Goal: Information Seeking & Learning: Compare options

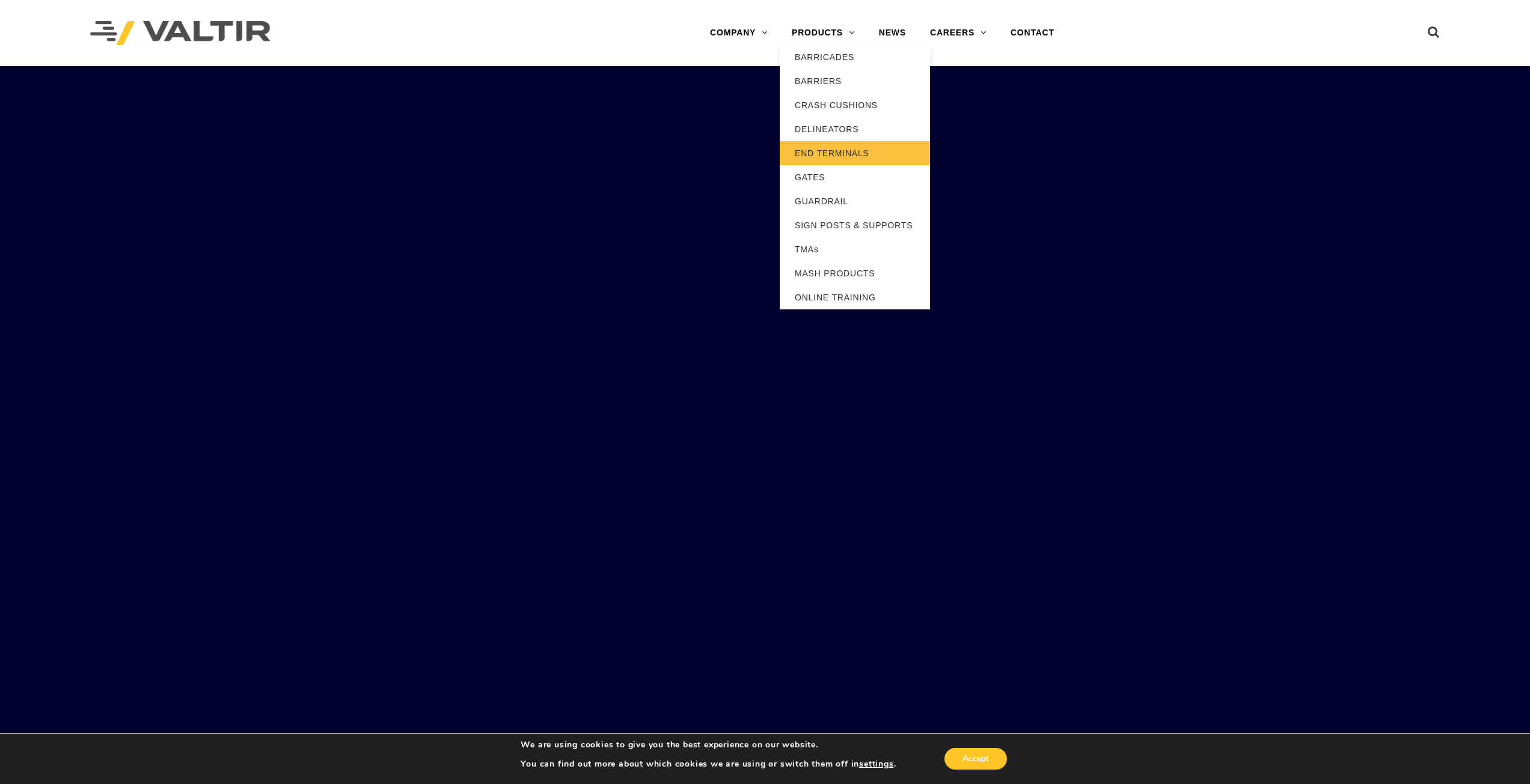
click at [838, 146] on link "END TERMINALS" at bounding box center [855, 154] width 150 height 24
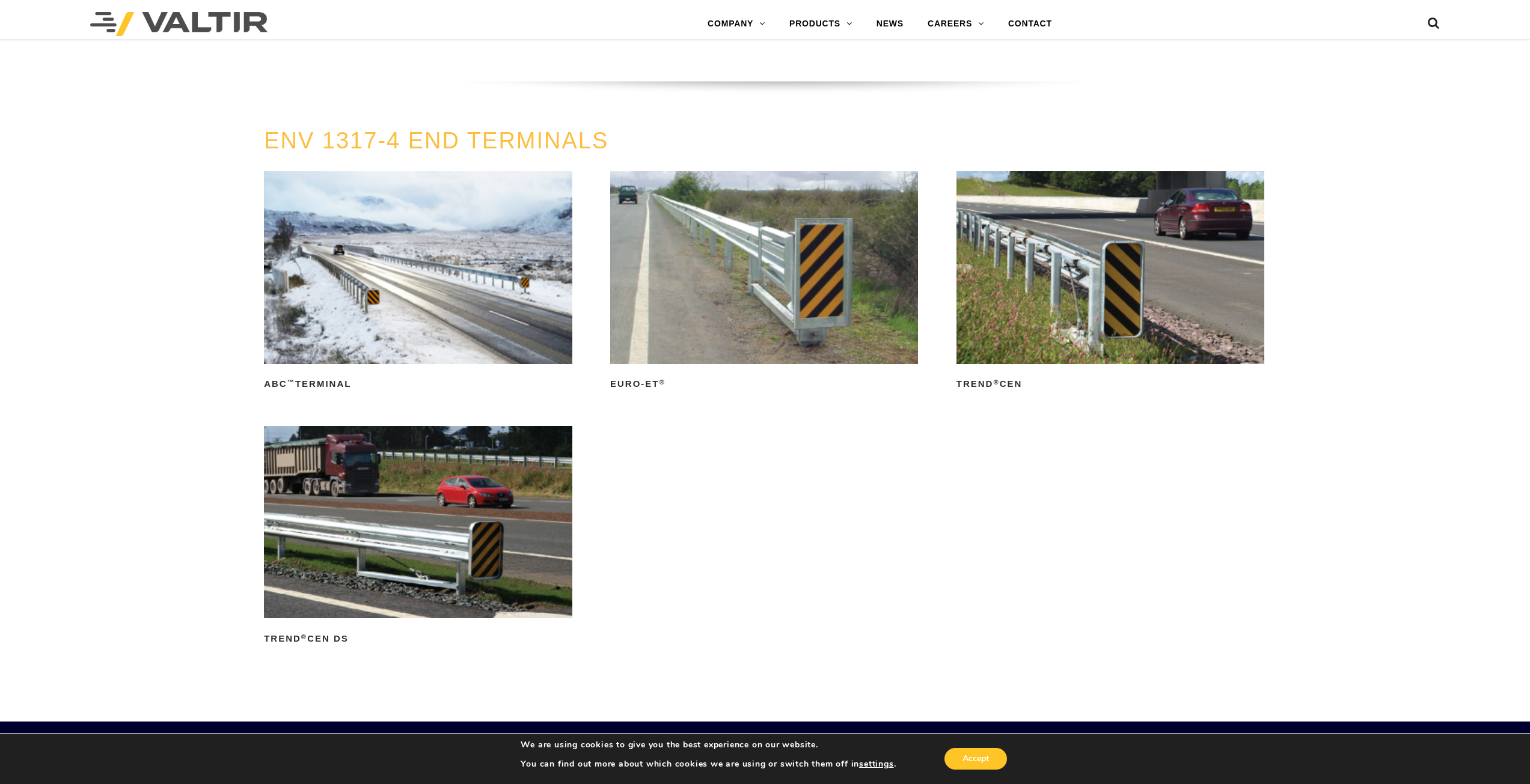
scroll to position [1683, 0]
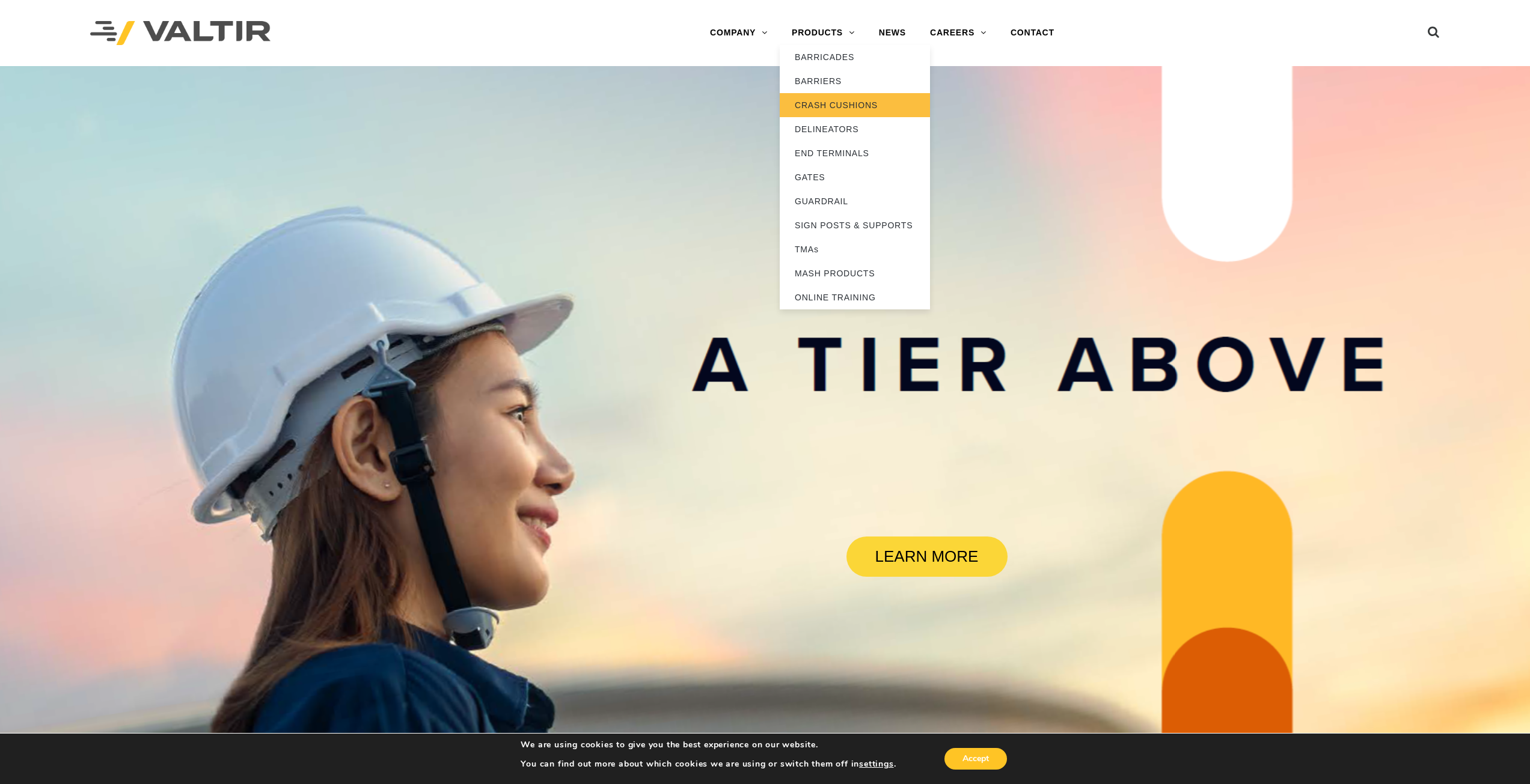
click at [829, 112] on link "CRASH CUSHIONS" at bounding box center [855, 105] width 150 height 24
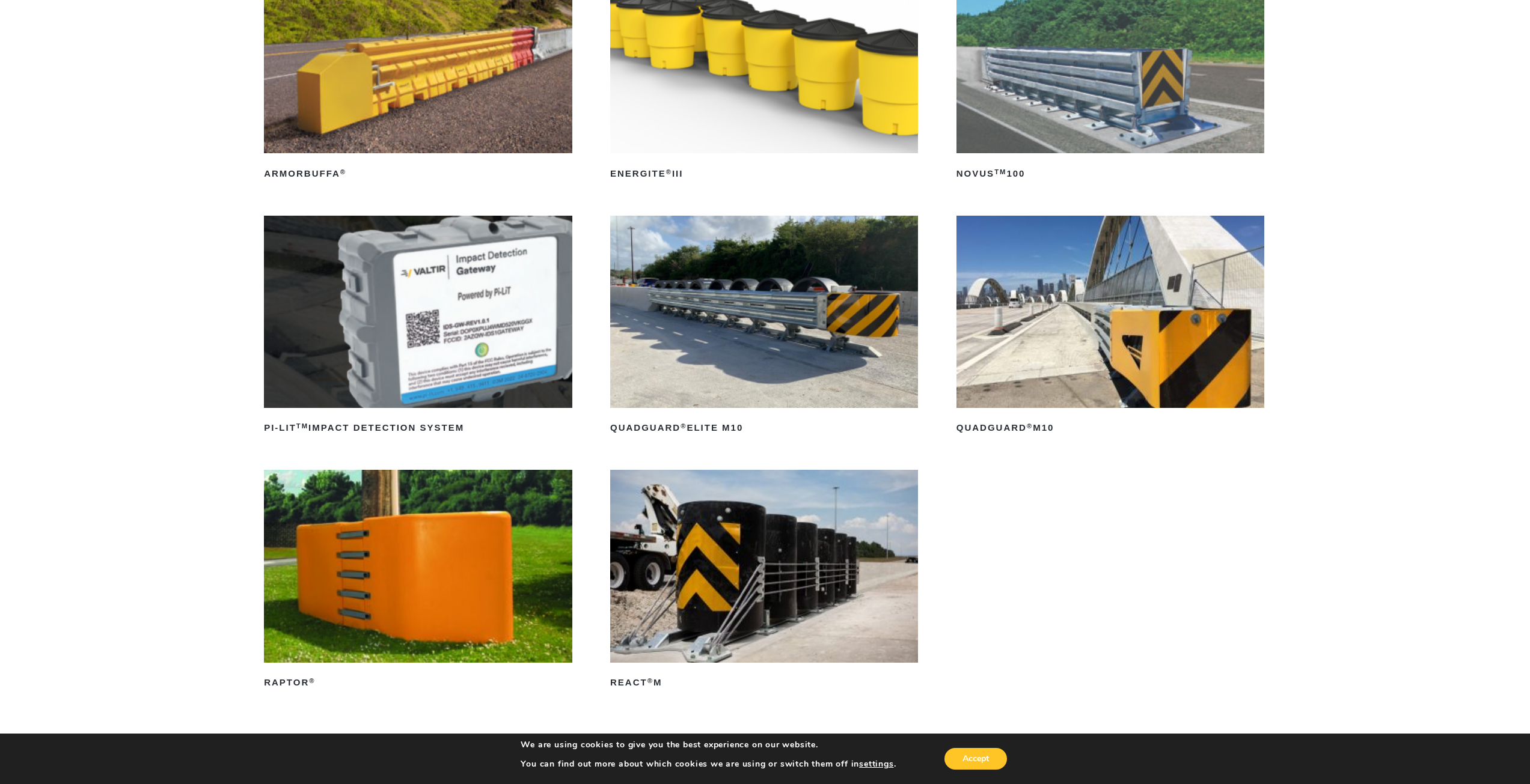
scroll to position [240, 0]
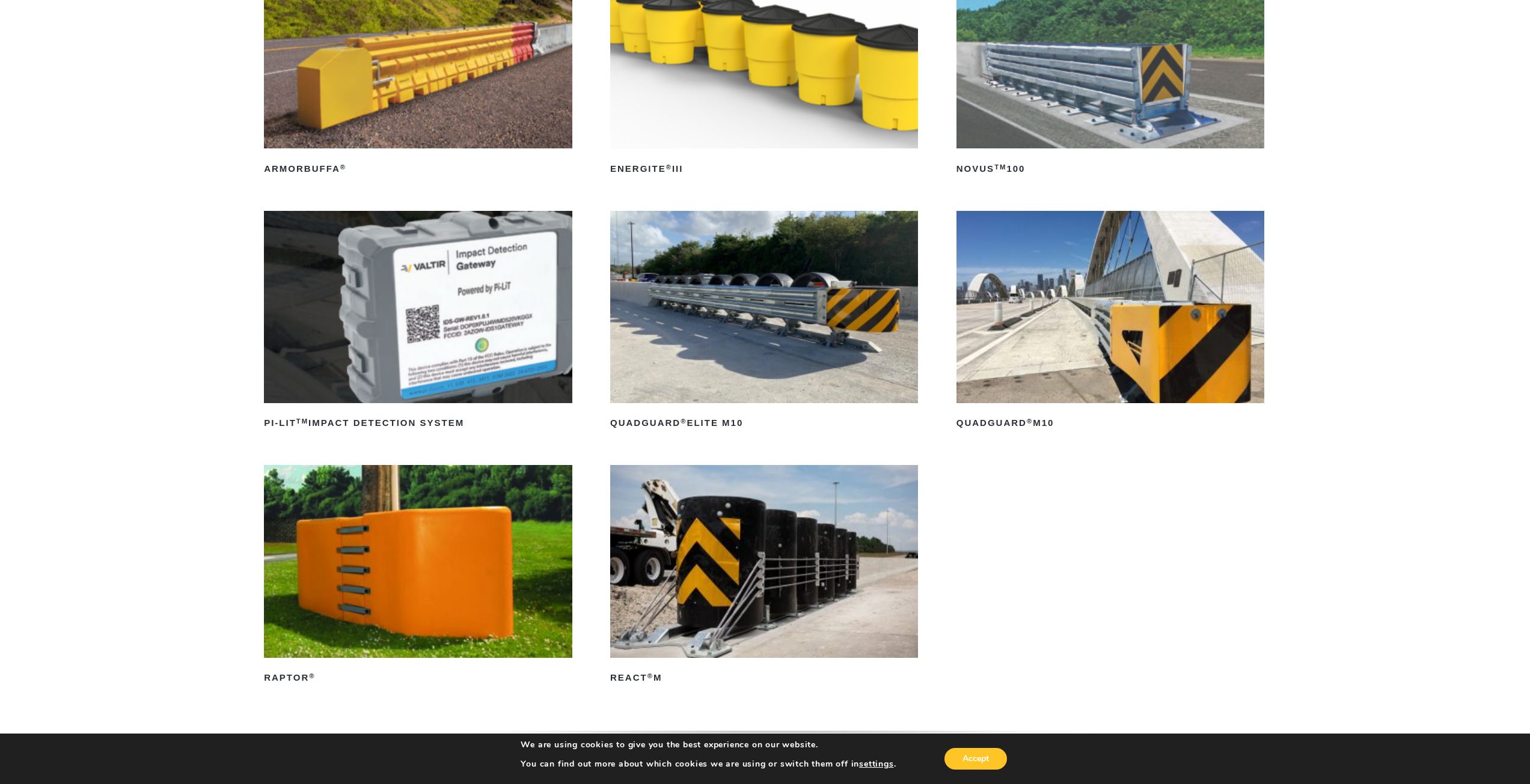
click at [1155, 318] on img at bounding box center [1110, 306] width 308 height 192
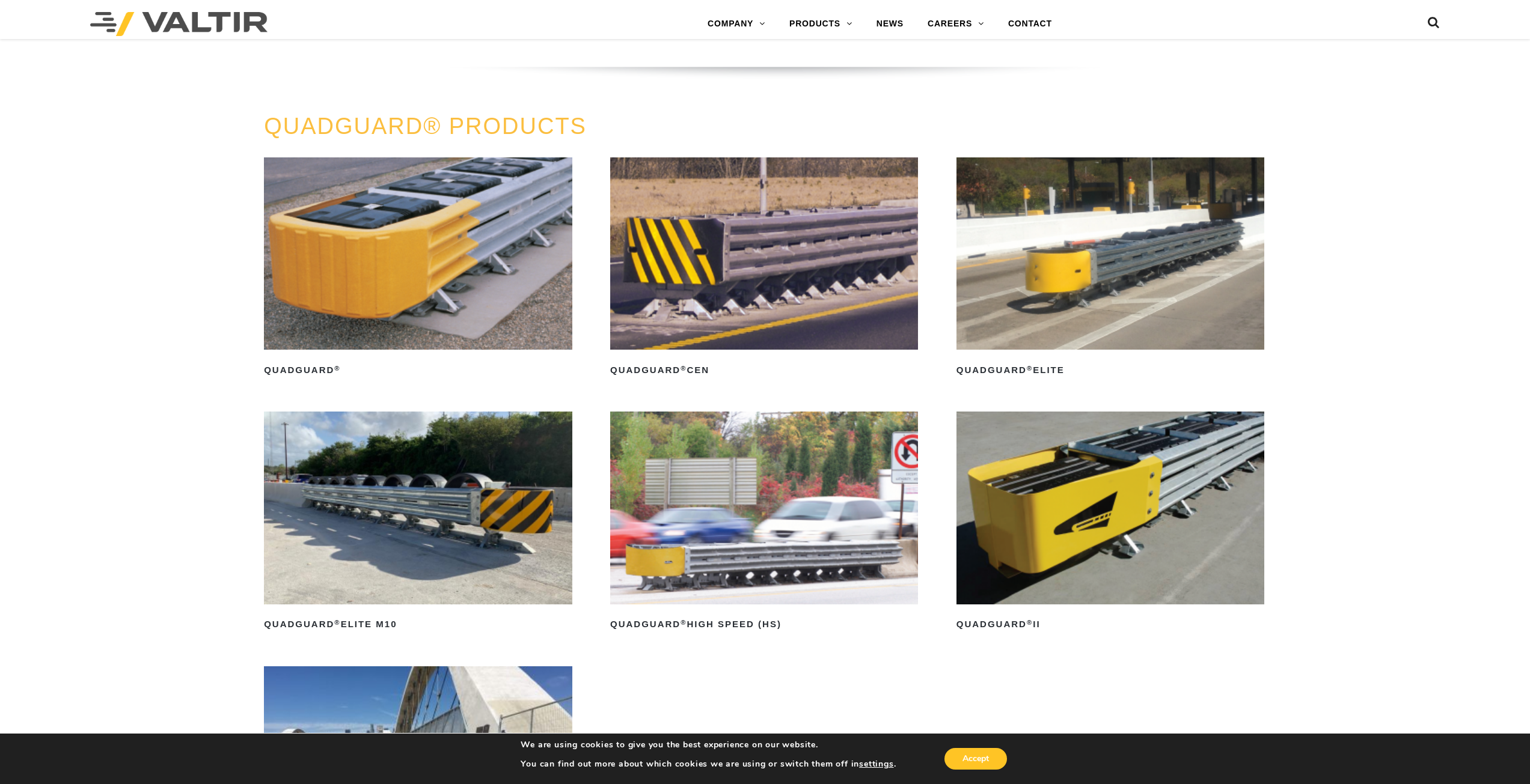
scroll to position [902, 0]
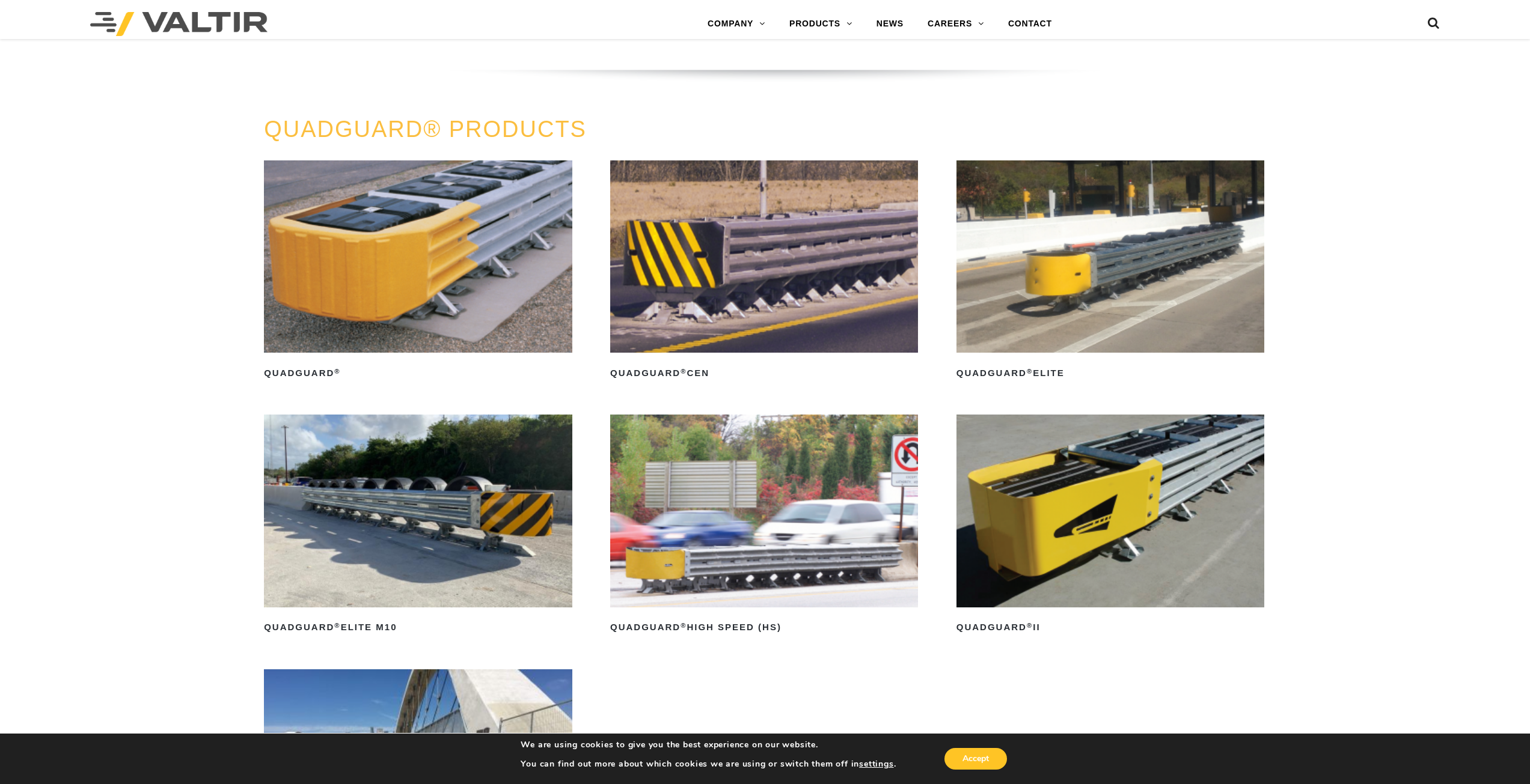
click at [357, 231] on img at bounding box center [418, 256] width 308 height 192
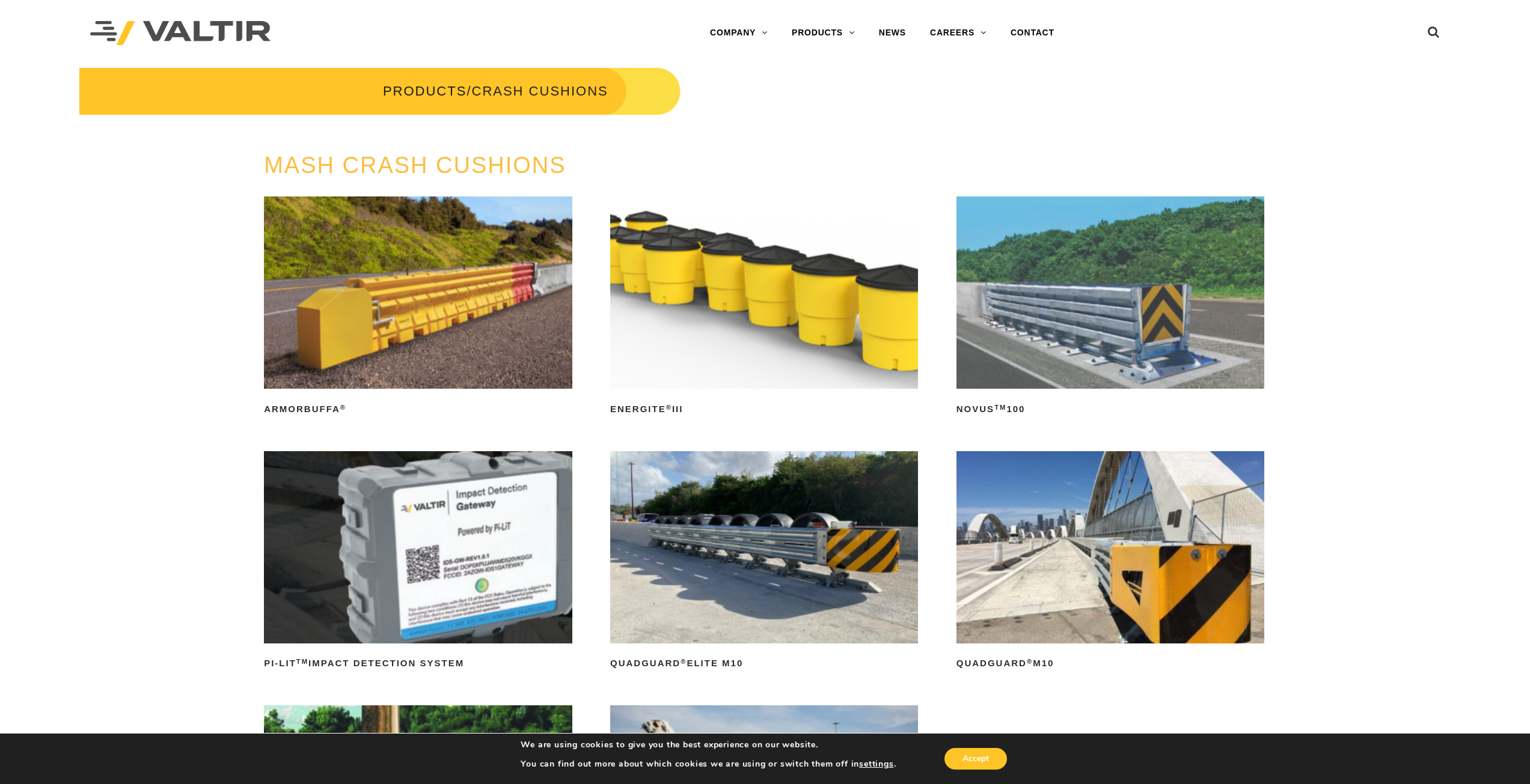
scroll to position [301, 0]
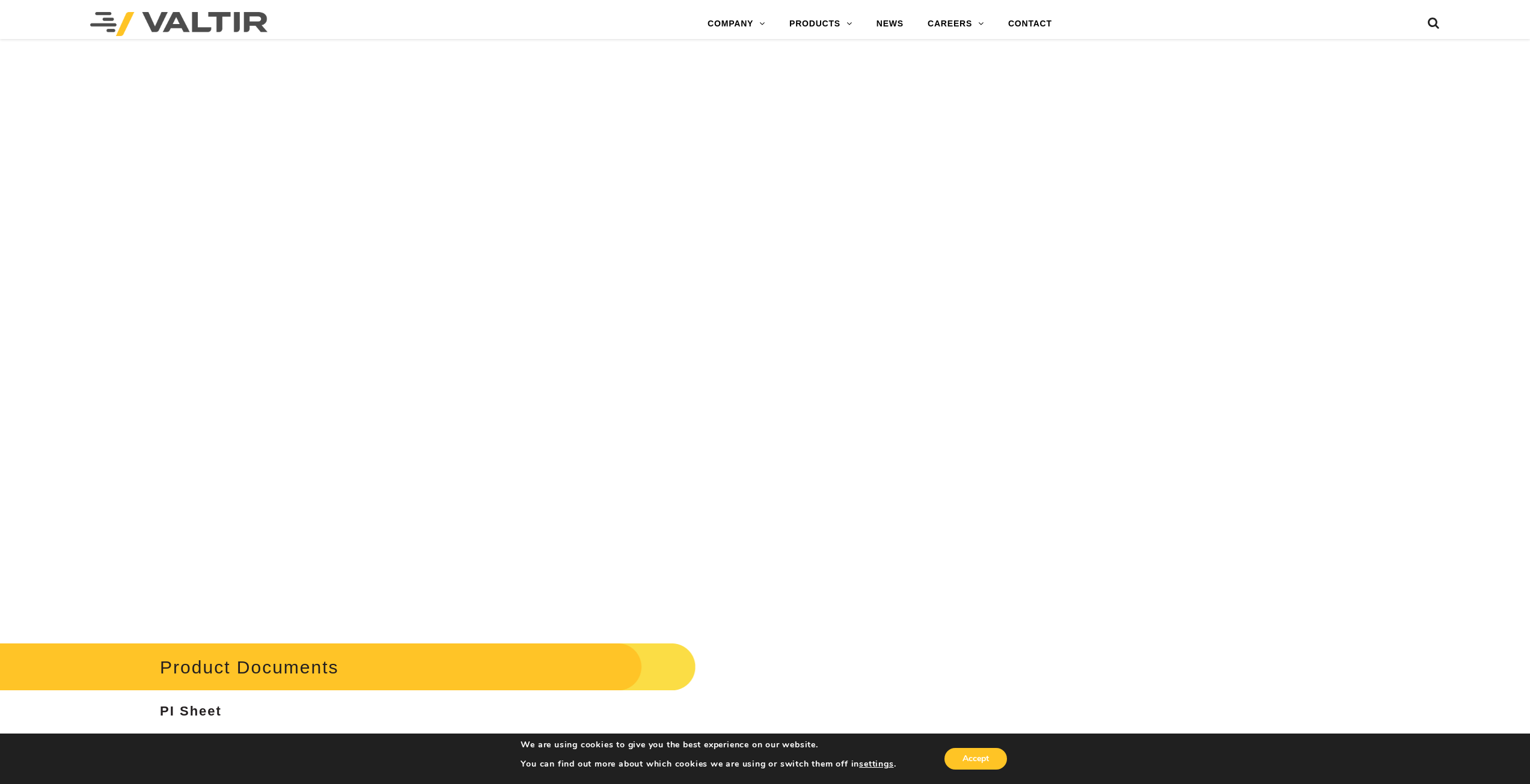
scroll to position [5169, 0]
